Goal: Task Accomplishment & Management: Manage account settings

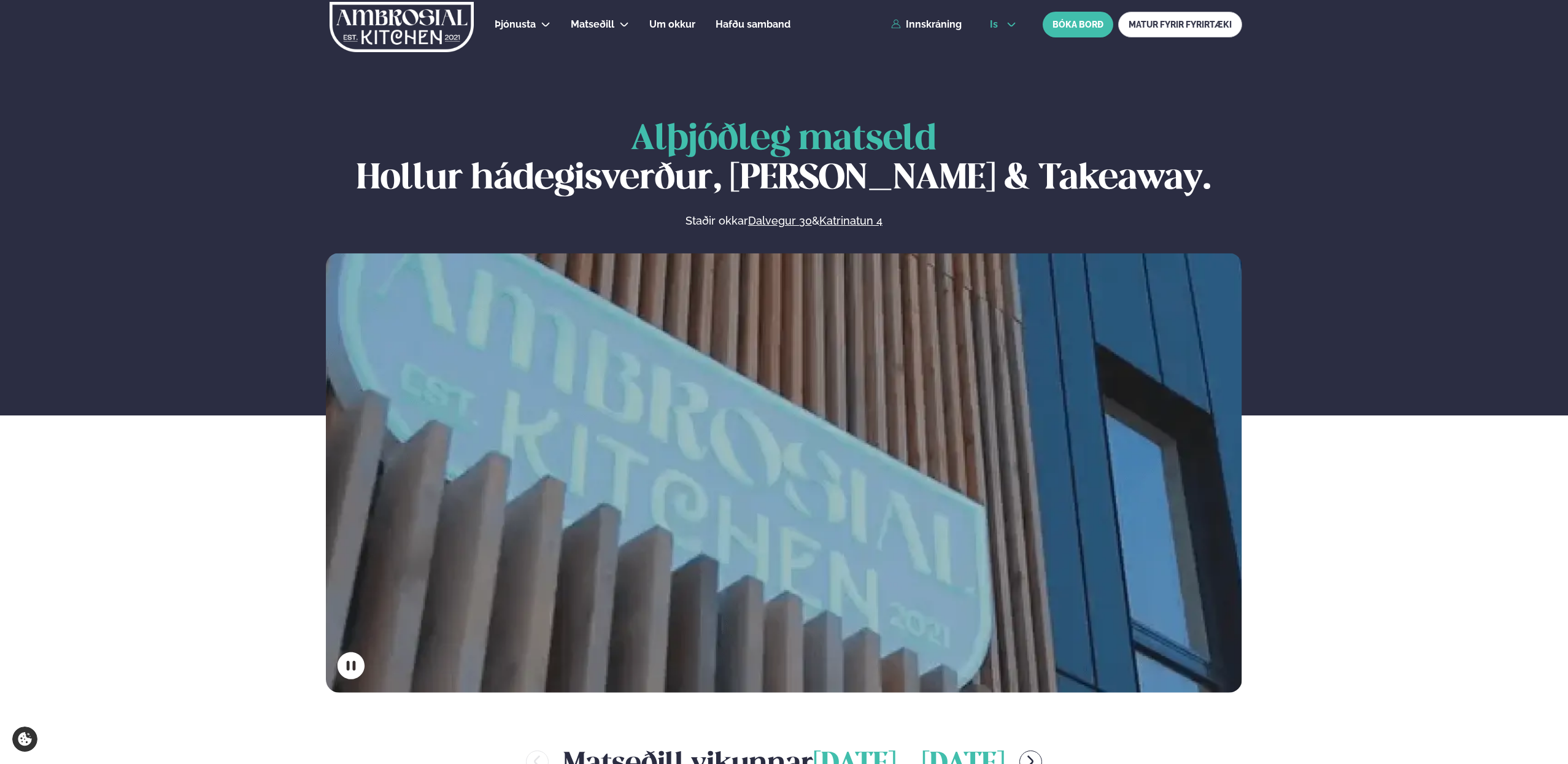
click at [1003, 24] on button "is" at bounding box center [1003, 24] width 46 height 10
click at [999, 50] on link "en" at bounding box center [1003, 46] width 46 height 24
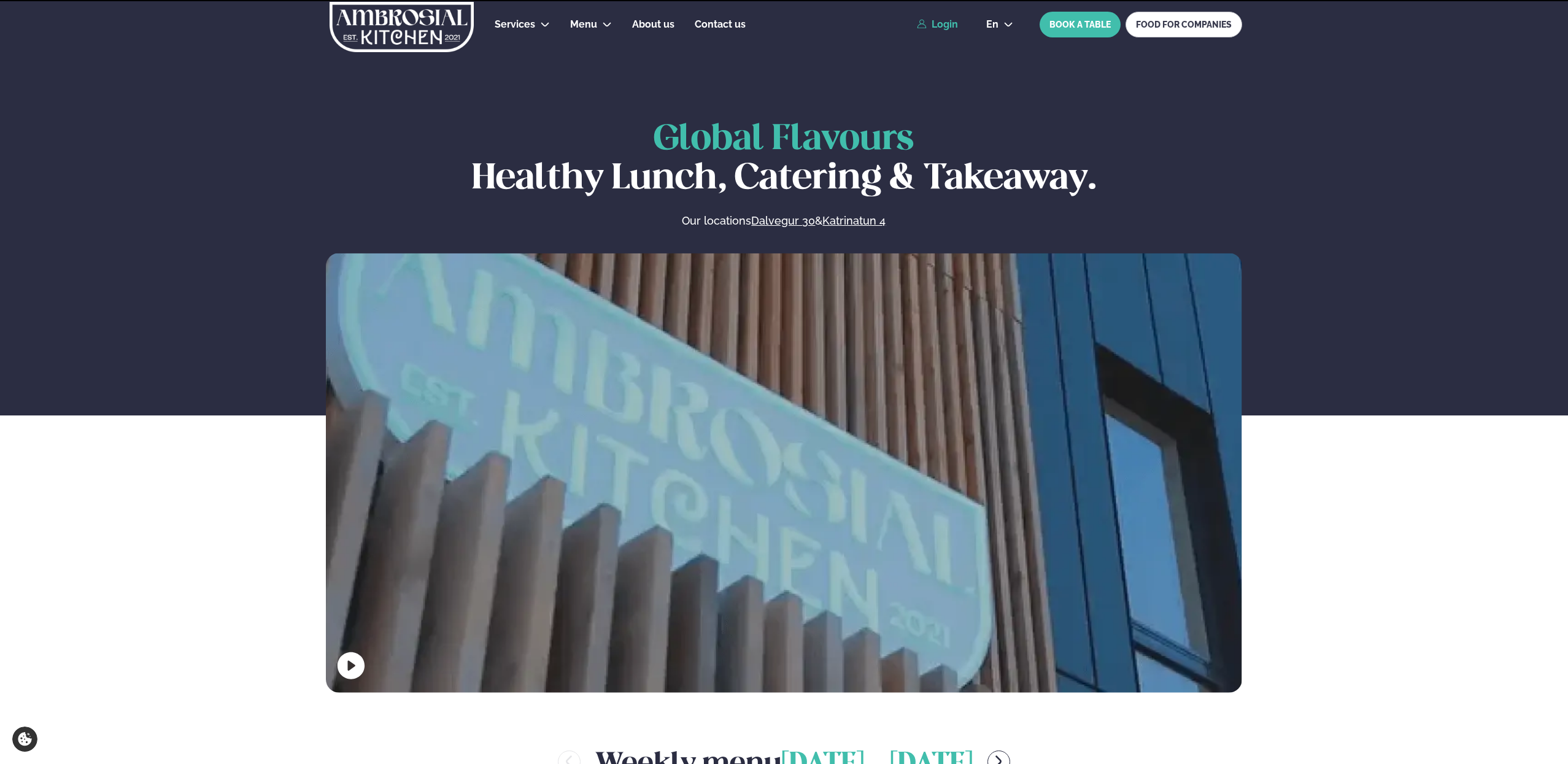
click at [938, 29] on link "Login" at bounding box center [937, 24] width 41 height 11
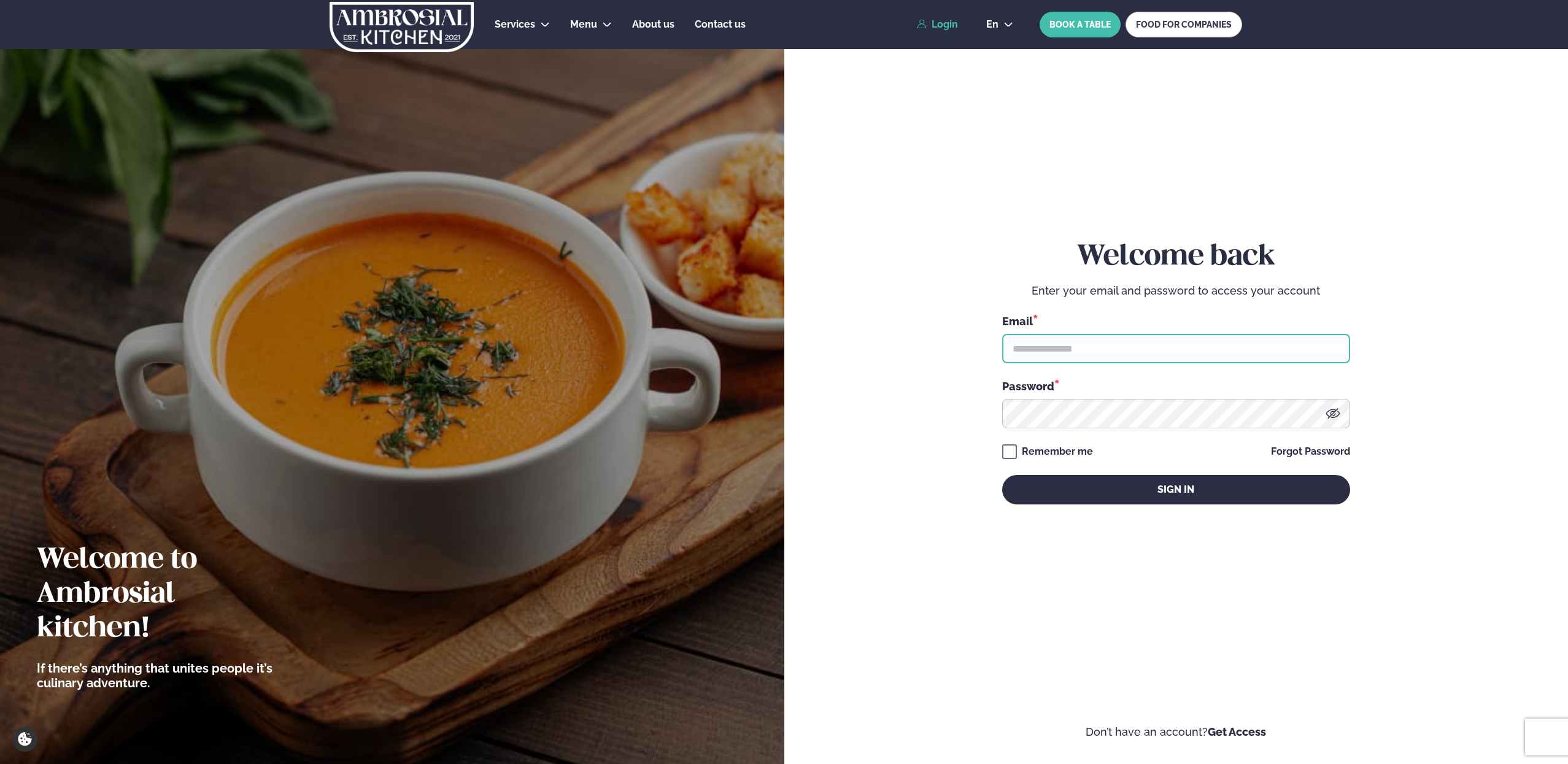
type input "**********"
